Goal: Task Accomplishment & Management: Use online tool/utility

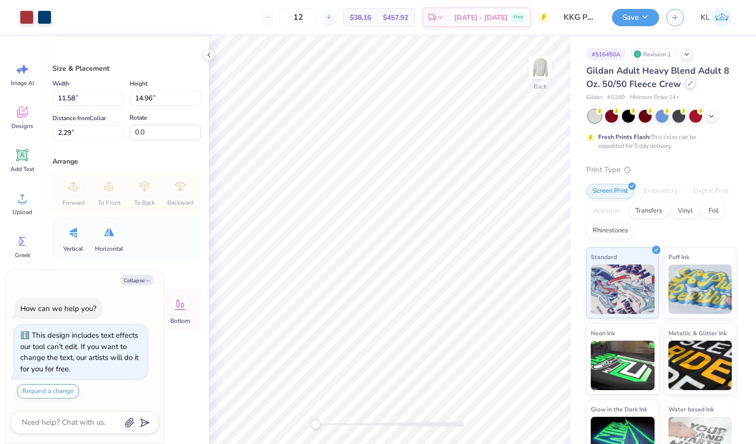
click at [684, 87] on div "Gildan Adult Heavy Blend Adult 8 Oz. 50/50 Fleece Crew" at bounding box center [661, 77] width 150 height 27
click at [689, 82] on icon at bounding box center [690, 84] width 4 height 4
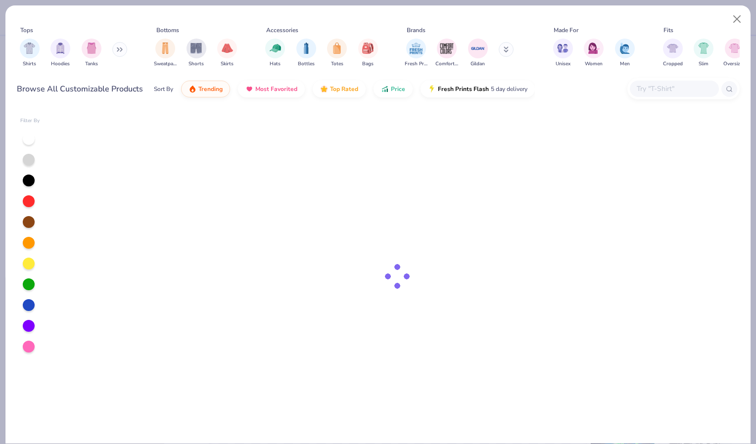
type textarea "x"
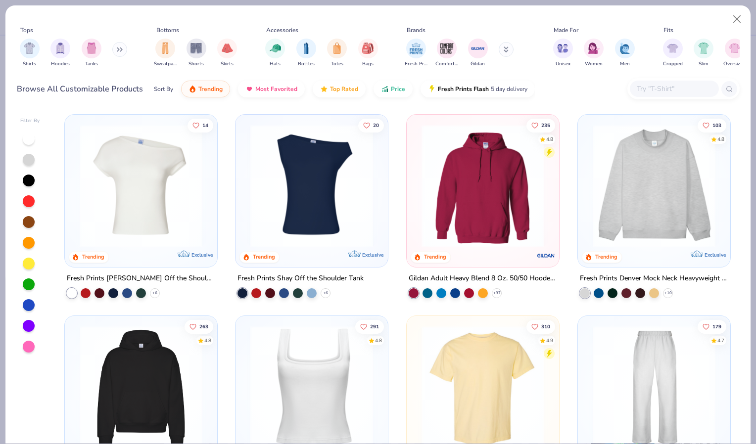
click at [635, 85] on div at bounding box center [674, 89] width 89 height 16
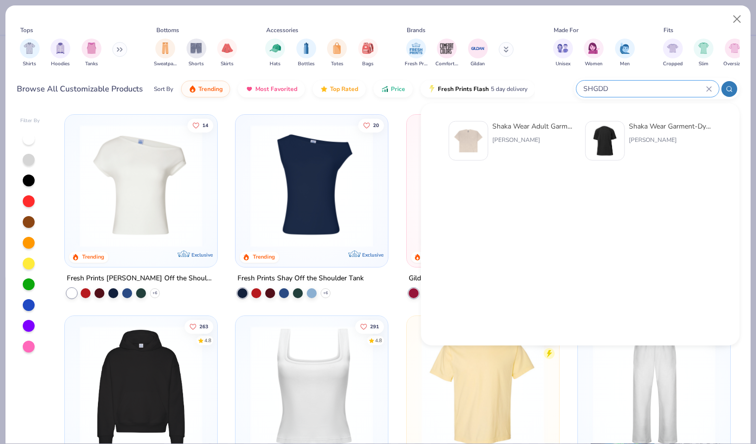
type input "SHGDD"
click at [522, 127] on div "Shaka Wear Adult Garment-Dyed Drop-Shoulder T-Shirt" at bounding box center [533, 126] width 83 height 10
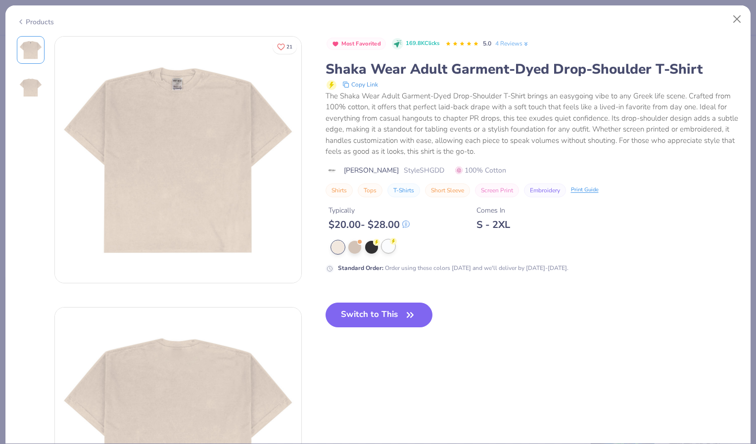
click at [390, 242] on icon at bounding box center [393, 241] width 7 height 7
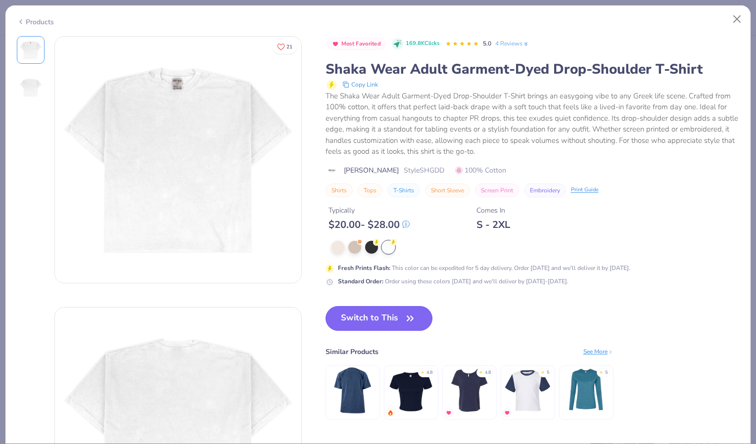
click at [384, 318] on button "Switch to This" at bounding box center [379, 318] width 107 height 25
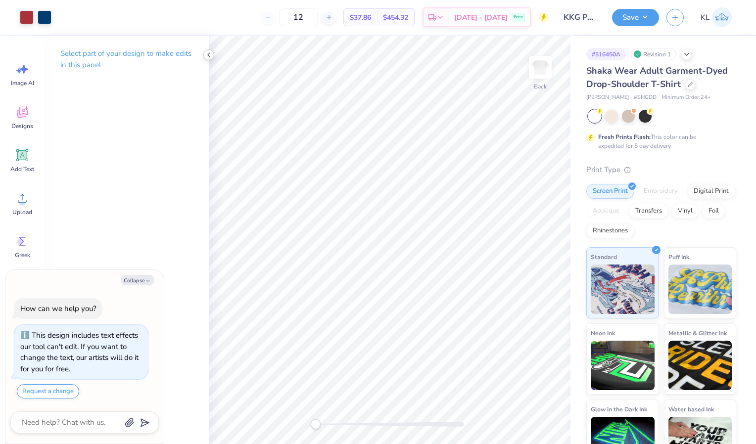
click at [207, 56] on icon at bounding box center [209, 55] width 8 height 8
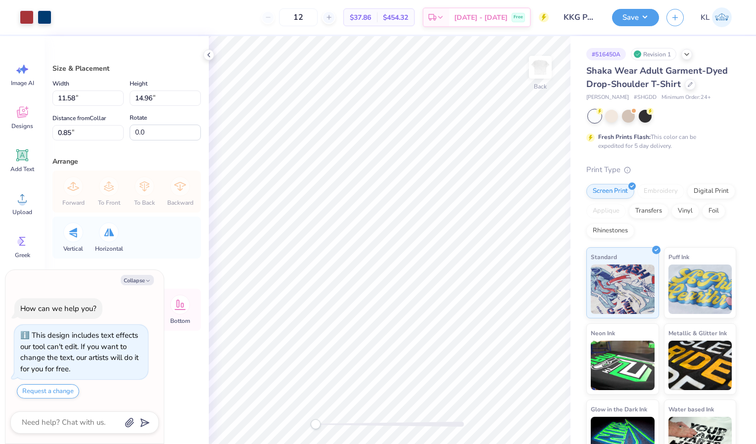
type textarea "x"
click at [90, 134] on input "0.85" at bounding box center [87, 132] width 71 height 15
type input "0"
type input "2.29"
click at [634, 23] on button "Save" at bounding box center [635, 15] width 47 height 17
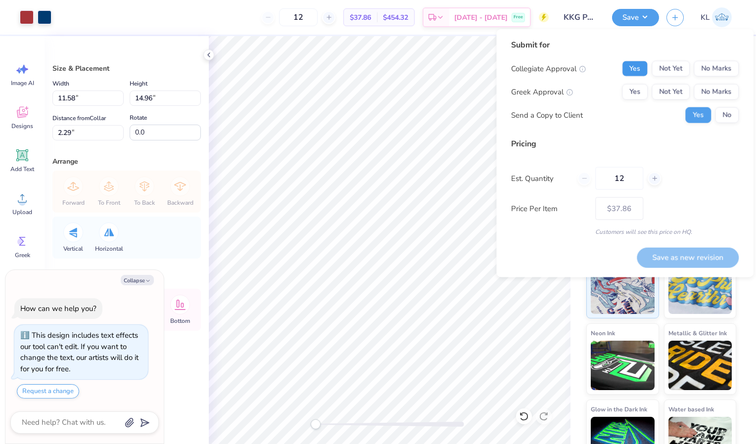
click at [628, 63] on button "Yes" at bounding box center [635, 69] width 26 height 16
click at [638, 92] on button "Yes" at bounding box center [635, 92] width 26 height 16
click at [685, 257] on button "Save as new revision" at bounding box center [688, 257] width 102 height 20
type textarea "x"
type input "– –"
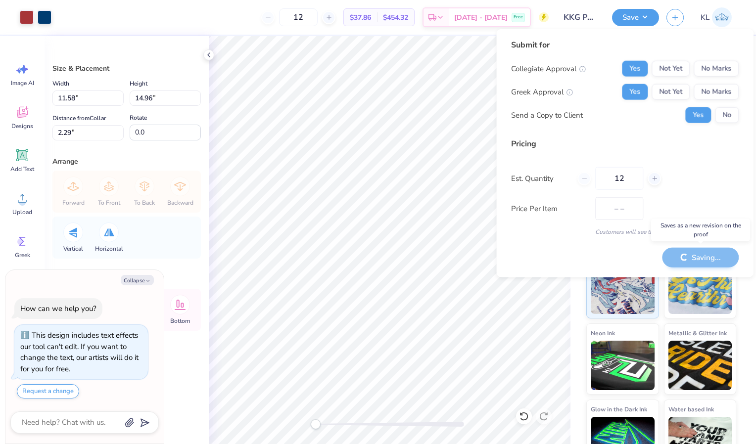
type textarea "x"
type input "$37.86"
type textarea "x"
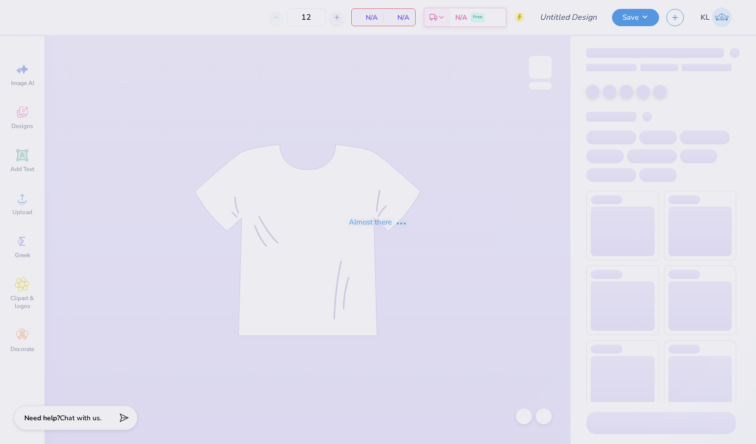
type input "RDG X PARENTS WEEKEND SHIRT?"
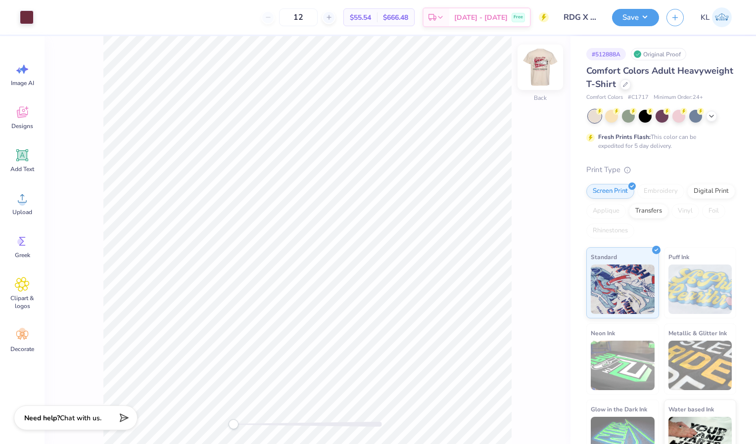
click at [535, 67] on img at bounding box center [541, 68] width 40 height 40
click at [538, 67] on img at bounding box center [541, 68] width 40 height 40
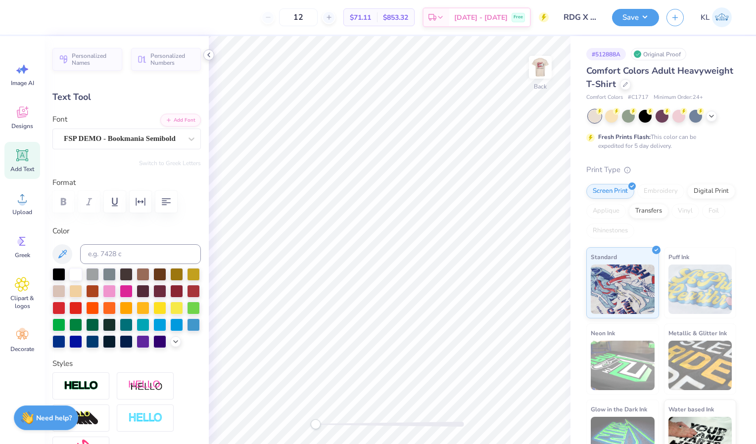
click at [209, 56] on polyline at bounding box center [209, 55] width 2 height 4
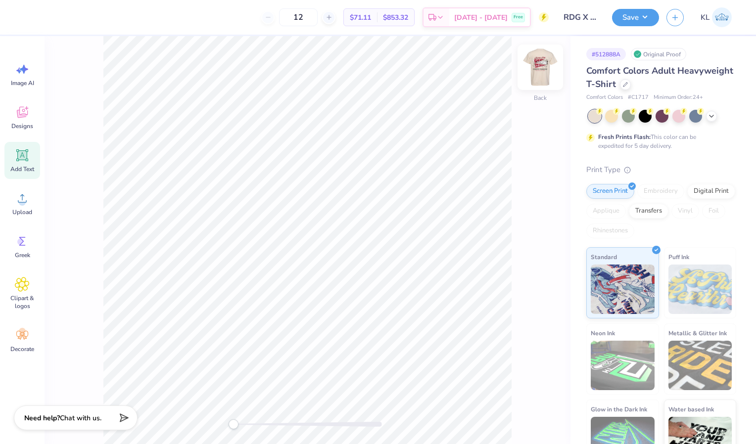
click at [533, 73] on img at bounding box center [541, 68] width 40 height 40
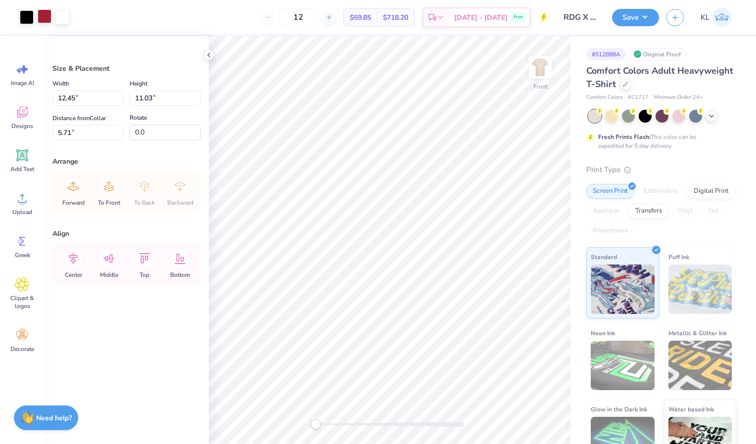
click at [45, 13] on div at bounding box center [45, 16] width 14 height 14
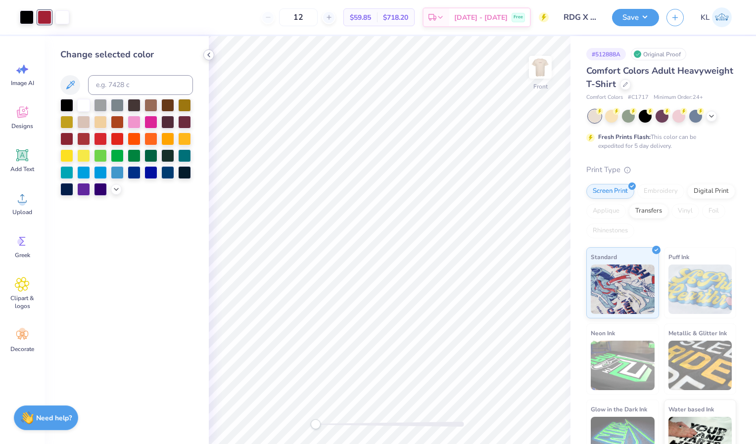
click at [205, 53] on icon at bounding box center [209, 55] width 8 height 8
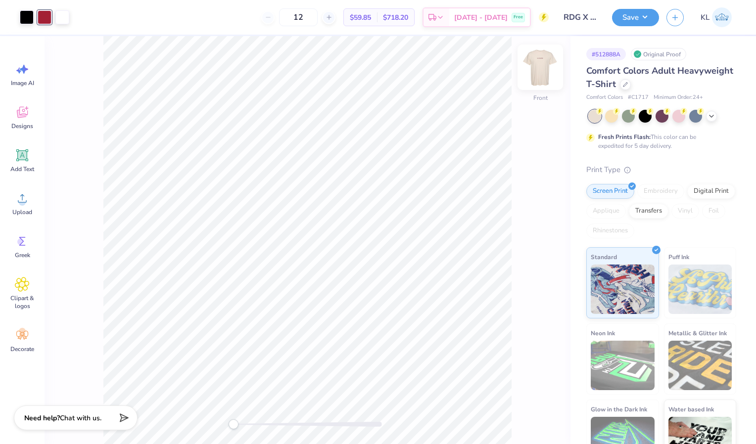
click at [535, 78] on img at bounding box center [541, 68] width 40 height 40
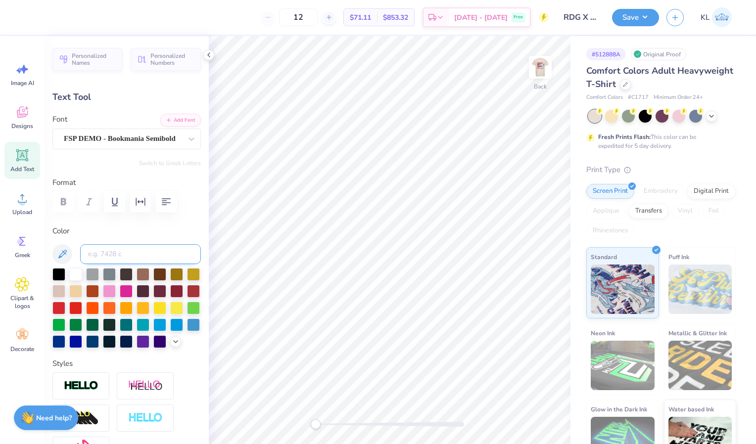
click at [138, 252] on input at bounding box center [140, 254] width 121 height 20
type input "201"
click at [209, 51] on icon at bounding box center [209, 55] width 8 height 8
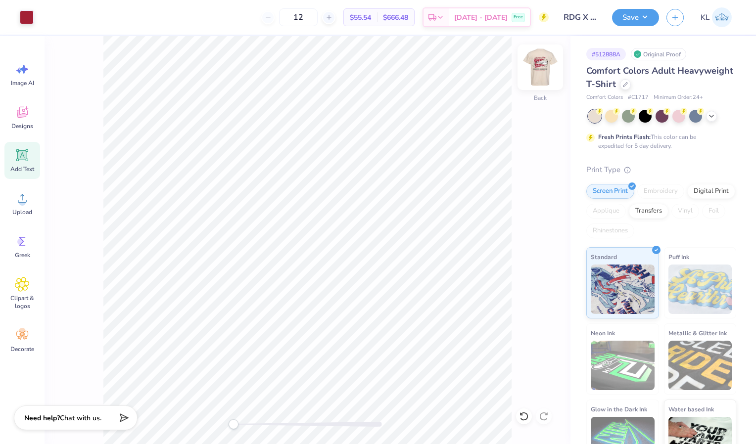
click at [535, 64] on img at bounding box center [541, 68] width 40 height 40
click at [657, 14] on button "Save" at bounding box center [635, 15] width 47 height 17
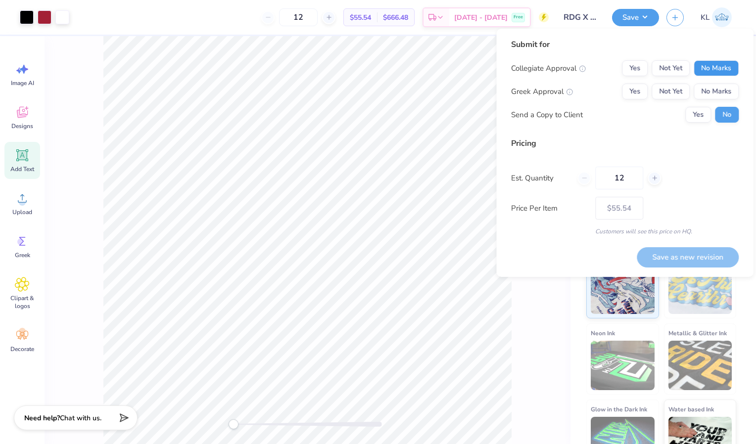
click at [709, 65] on button "No Marks" at bounding box center [716, 68] width 45 height 16
click at [633, 87] on button "Yes" at bounding box center [635, 92] width 26 height 16
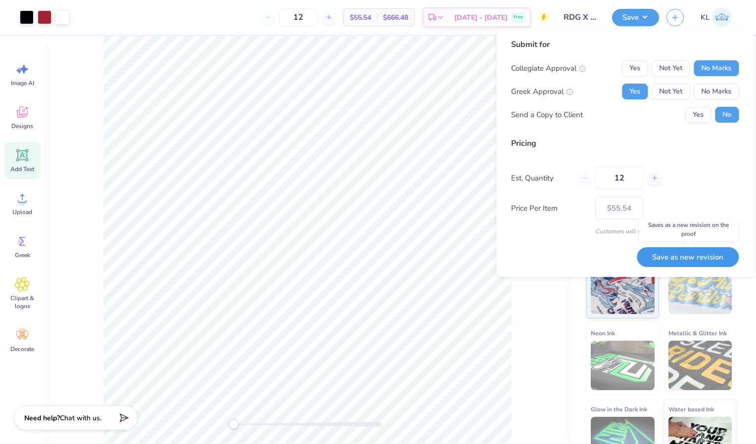
click at [680, 256] on button "Save as new revision" at bounding box center [688, 257] width 102 height 20
type input "$55.54"
